Goal: Task Accomplishment & Management: Complete application form

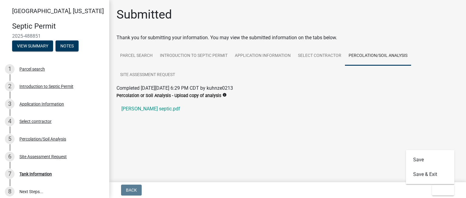
scroll to position [45, 0]
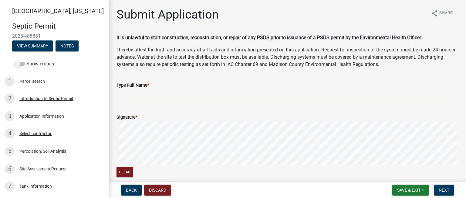
click at [134, 93] on input "Type Full Name *" at bounding box center [288, 95] width 342 height 12
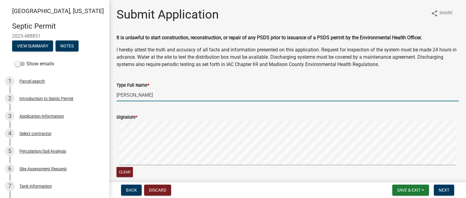
type input "Kyle Kuhns"
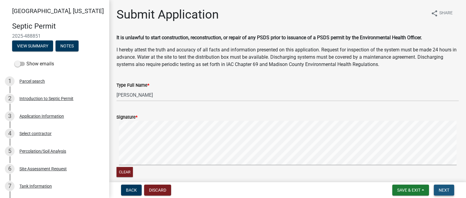
click at [444, 190] on span "Next" at bounding box center [444, 189] width 11 height 5
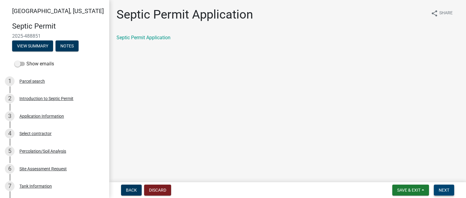
click at [444, 190] on span "Next" at bounding box center [444, 189] width 11 height 5
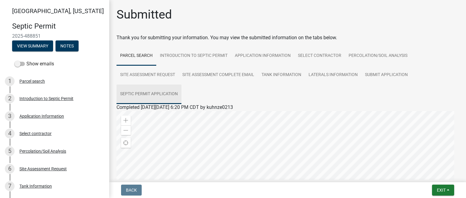
click at [158, 94] on link "Septic Permit Application" at bounding box center [149, 93] width 65 height 19
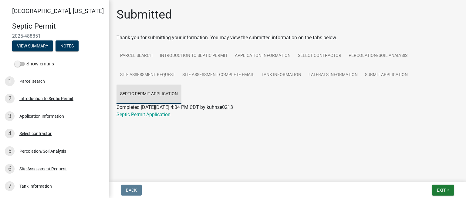
click at [158, 94] on link "Septic Permit Application" at bounding box center [149, 93] width 65 height 19
